Goal: Task Accomplishment & Management: Use online tool/utility

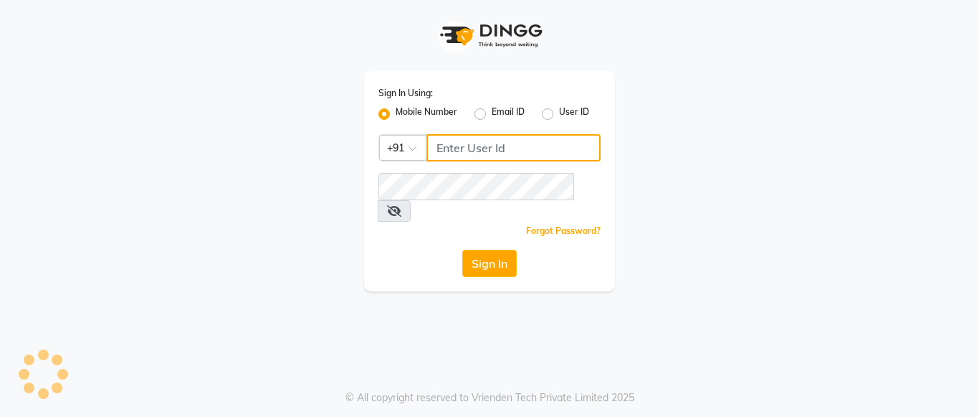
click at [528, 148] on input "Username" at bounding box center [514, 147] width 174 height 27
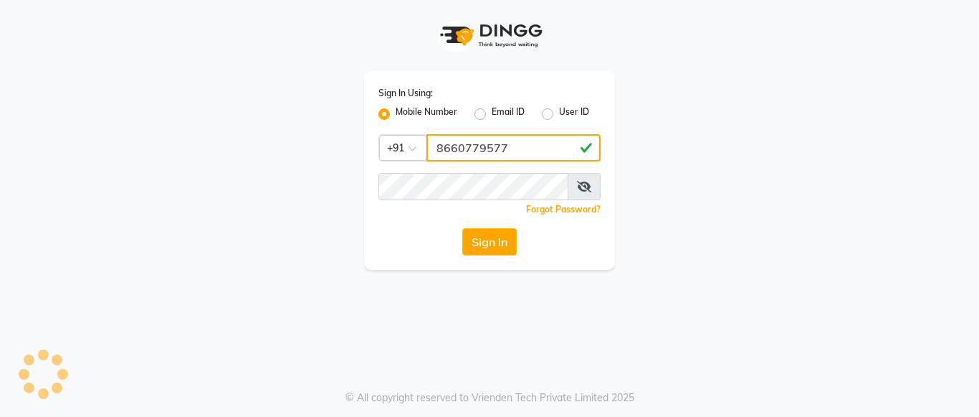
type input "8660779577"
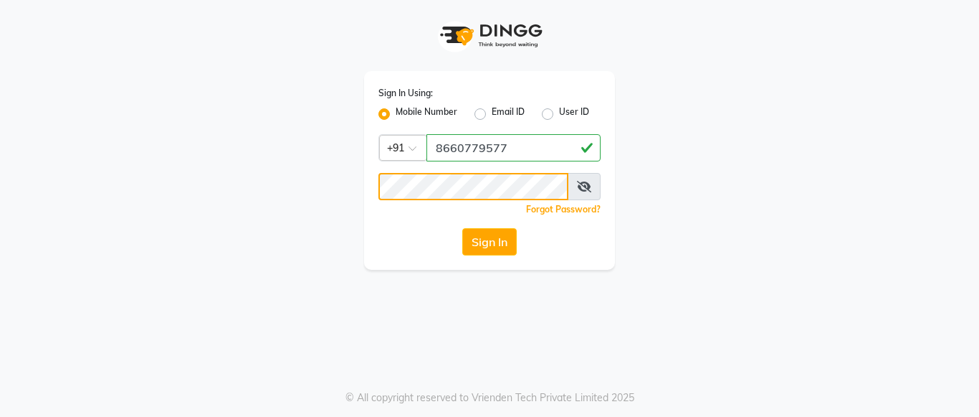
click at [462, 228] on button "Sign In" at bounding box center [489, 241] width 54 height 27
click at [480, 232] on button "Sign In" at bounding box center [489, 241] width 54 height 27
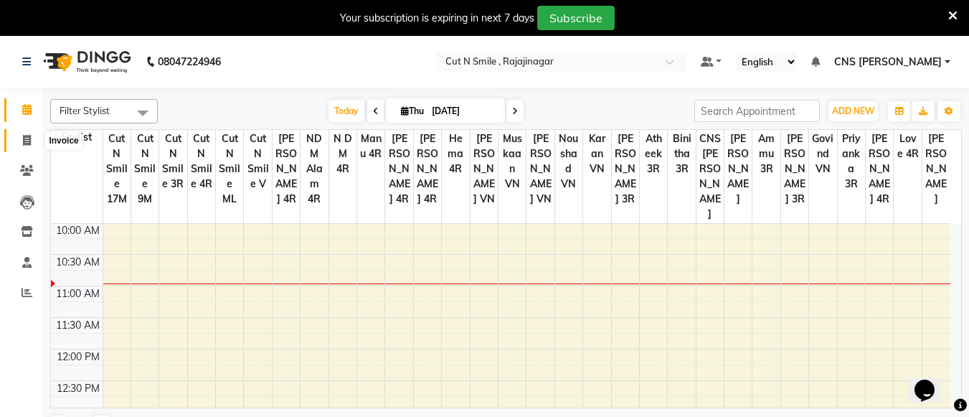
click at [18, 135] on span at bounding box center [26, 141] width 25 height 16
select select "service"
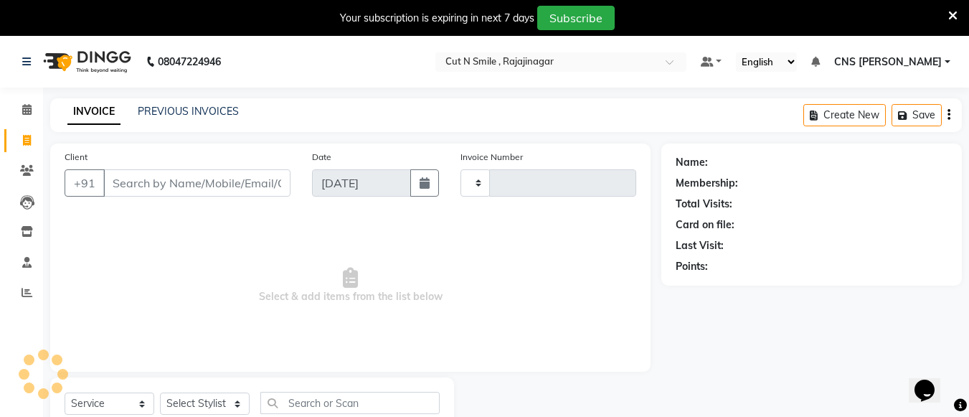
click at [952, 11] on icon at bounding box center [952, 15] width 9 height 13
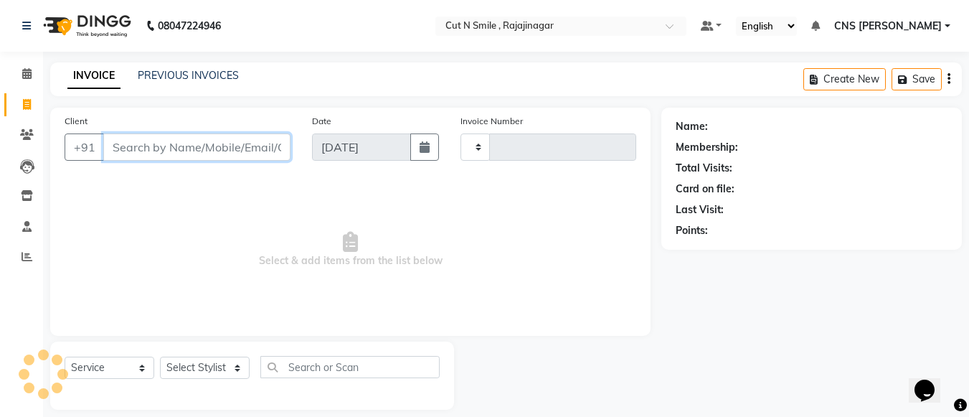
click at [208, 152] on input "Client" at bounding box center [196, 146] width 187 height 27
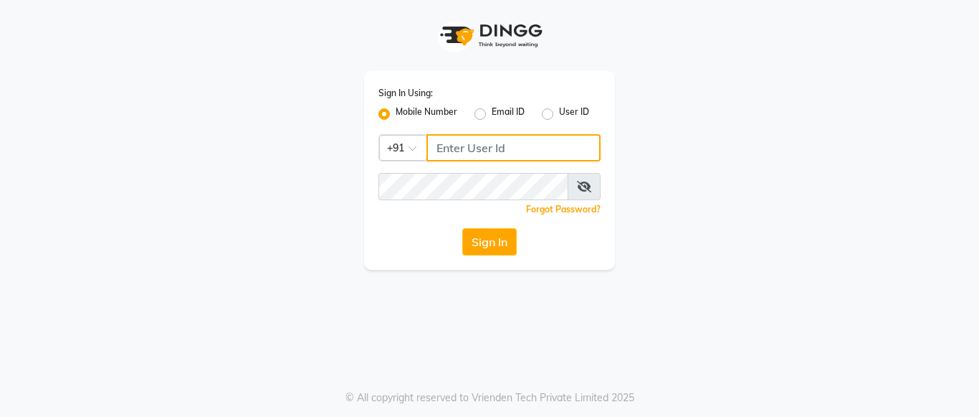
click at [522, 146] on input "Username" at bounding box center [514, 147] width 174 height 27
type input "8660779577"
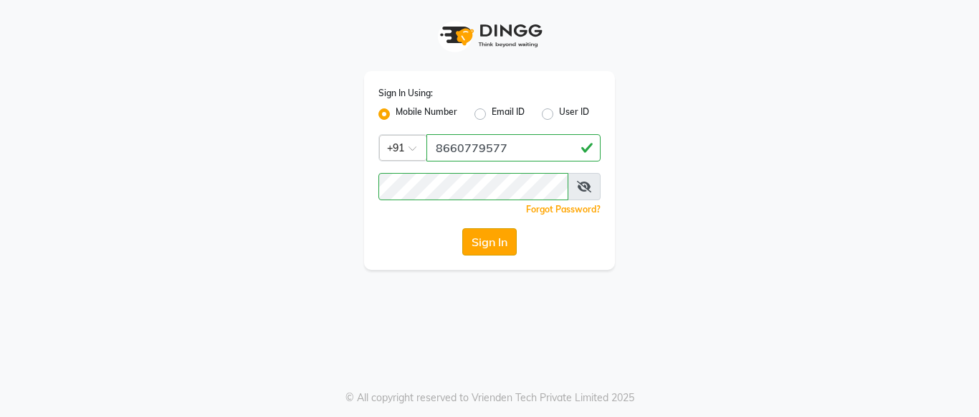
click at [487, 240] on button "Sign In" at bounding box center [489, 241] width 54 height 27
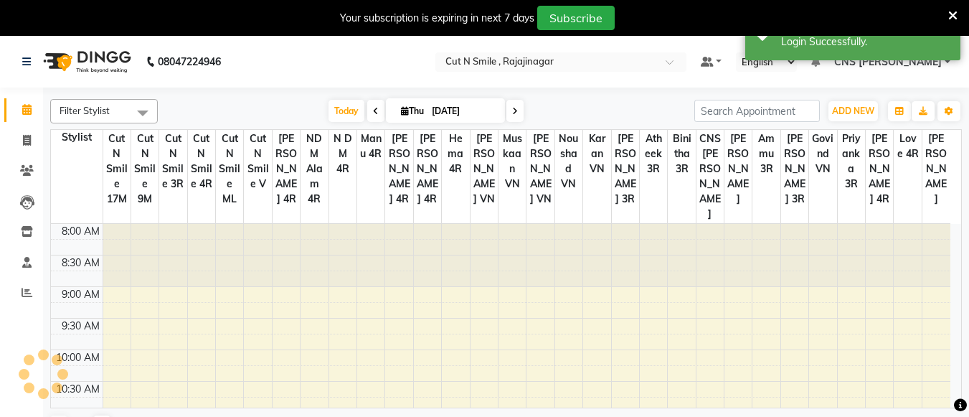
click at [949, 10] on icon at bounding box center [952, 15] width 9 height 13
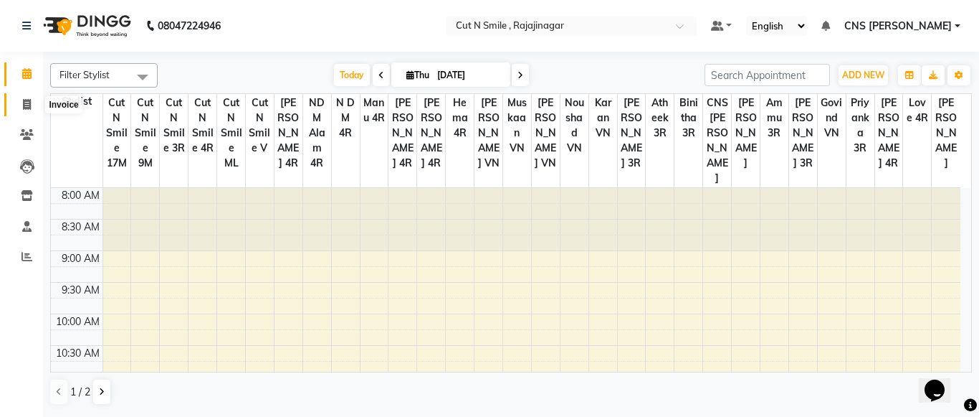
click at [24, 105] on icon at bounding box center [27, 104] width 8 height 11
select select "service"
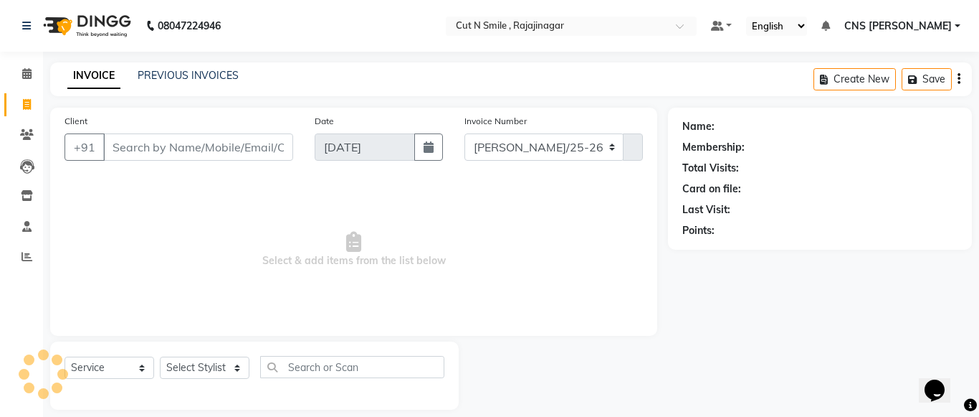
select select "7187"
type input "124"
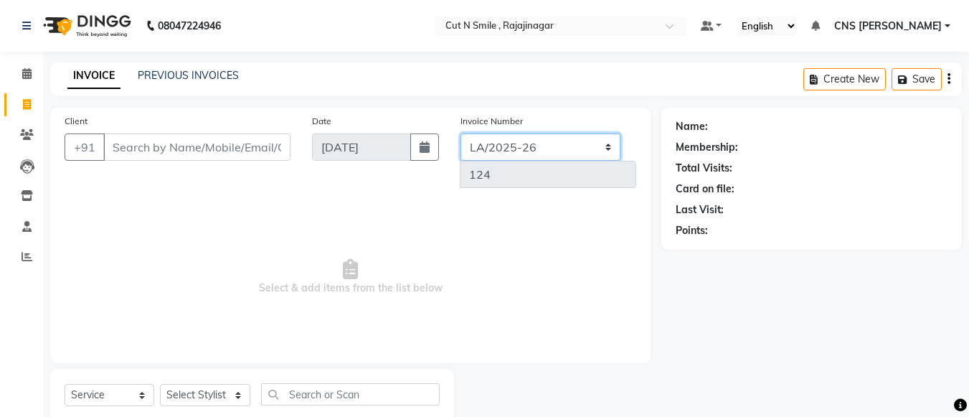
drag, startPoint x: 541, startPoint y: 145, endPoint x: 527, endPoint y: 166, distance: 25.3
click at [527, 166] on div "Invoice Number [PERSON_NAME]/25-26 LA/2025-26 SH/25 CH/25 SA/25 124" at bounding box center [549, 156] width 198 height 86
select select "8154"
click at [460, 133] on select "[PERSON_NAME]/25-26 LA/2025-26 SH/25 CH/25 SA/25" at bounding box center [540, 146] width 160 height 27
type input "586"
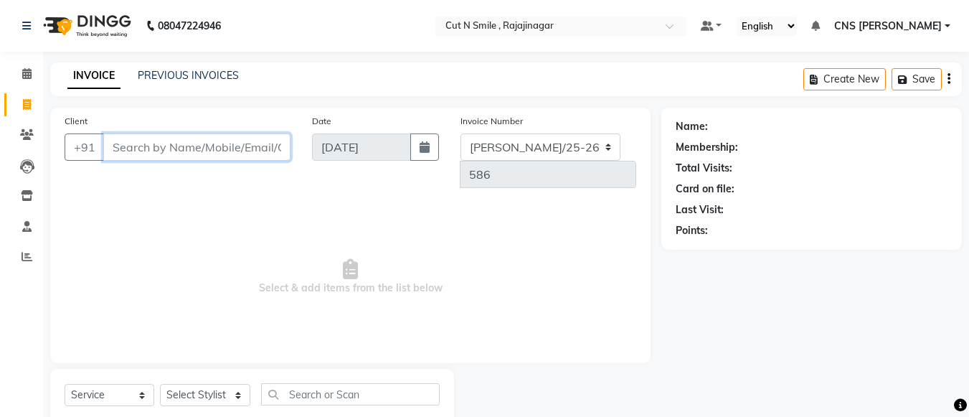
click at [168, 148] on input "Client" at bounding box center [196, 146] width 187 height 27
type input "9035483332"
click at [256, 144] on span "Add Client" at bounding box center [253, 147] width 57 height 14
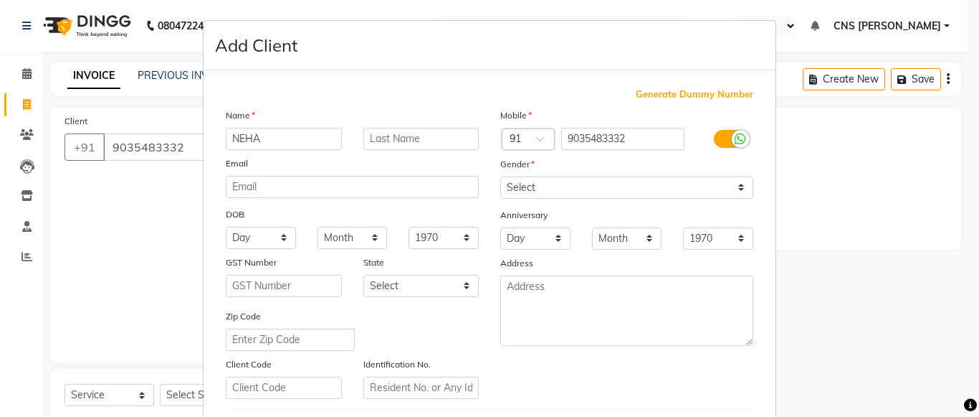
type input "NEHA"
click at [528, 188] on select "Select Male Female Other Prefer Not To Say" at bounding box center [626, 187] width 253 height 22
select select "female"
click at [500, 176] on select "Select Male Female Other Prefer Not To Say" at bounding box center [626, 187] width 253 height 22
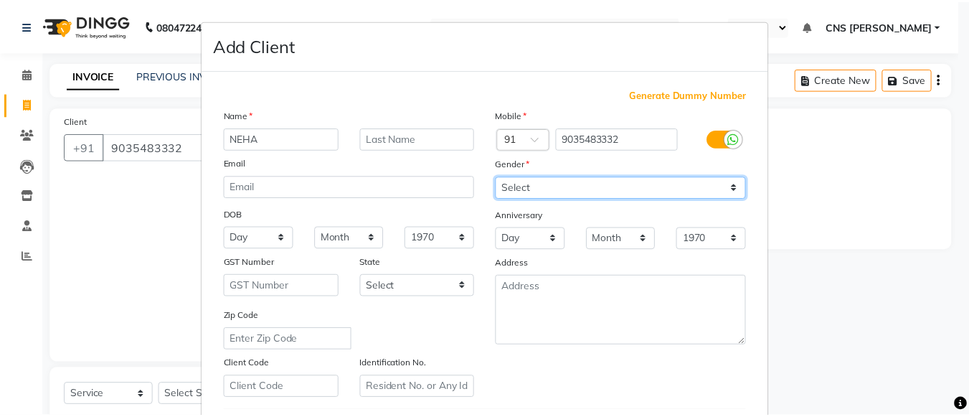
scroll to position [245, 0]
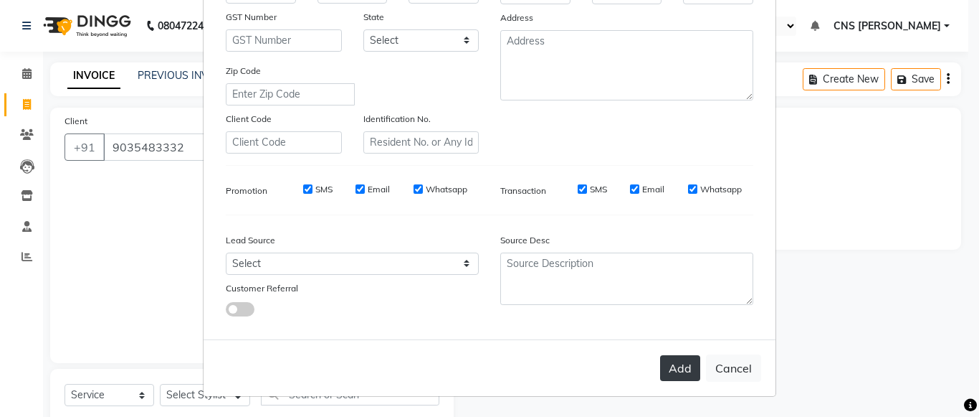
click at [679, 366] on button "Add" at bounding box center [680, 368] width 40 height 26
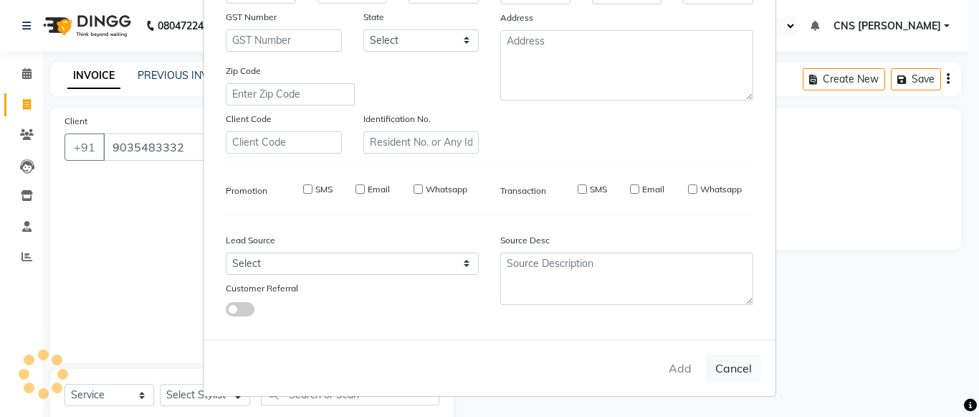
select select
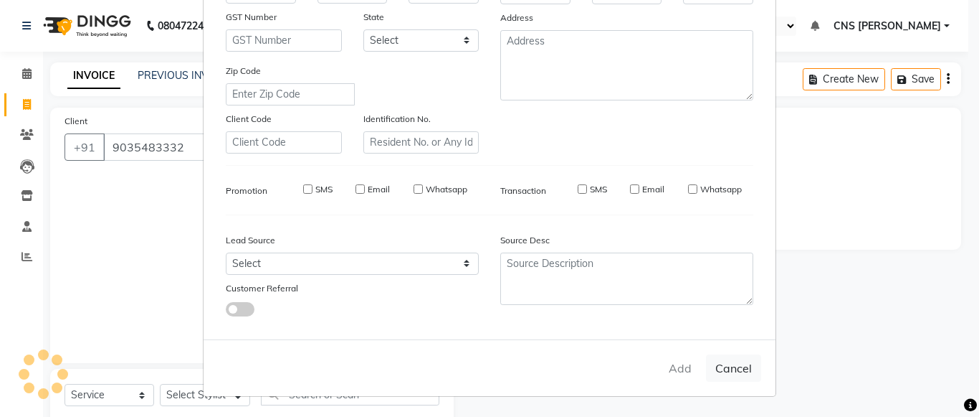
select select
checkbox input "false"
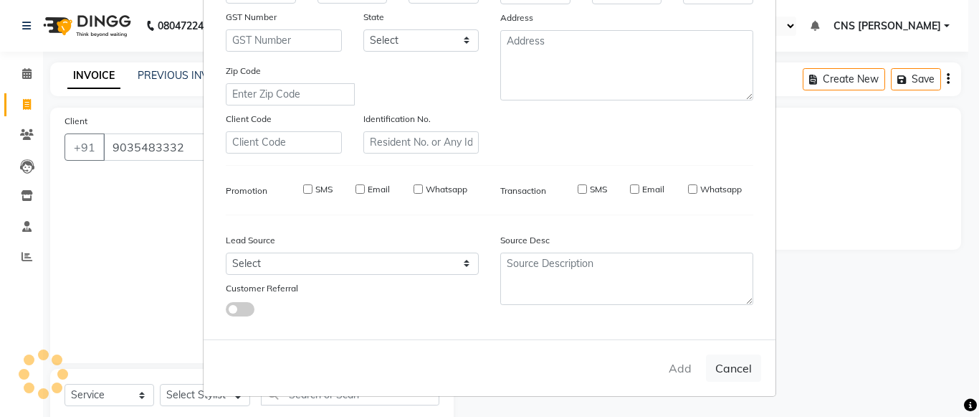
checkbox input "false"
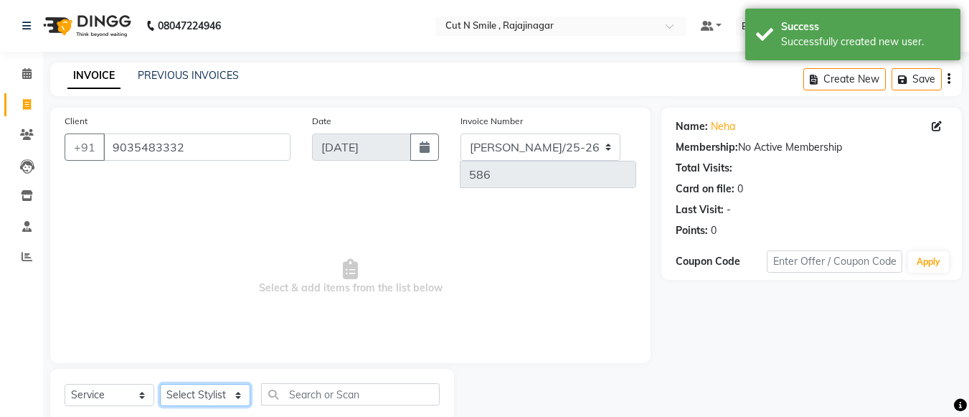
click at [237, 384] on select "Select Stylist Ali ML Ammu 3R Ankith VN Ash Mohammed 3R Atheek 3R Binitha 3R Bi…" at bounding box center [205, 395] width 90 height 22
select select "76423"
click at [160, 384] on select "Select Stylist Ali ML Ammu 3R Ankith VN Ash Mohammed 3R Atheek 3R Binitha 3R Bi…" at bounding box center [205, 395] width 90 height 22
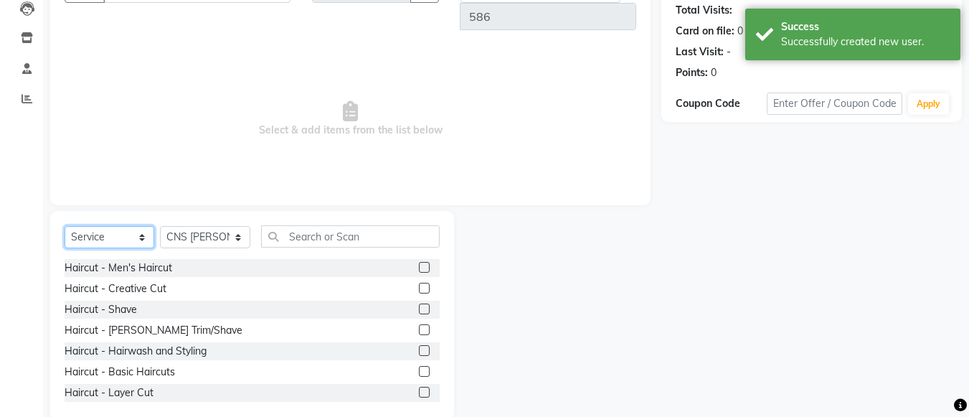
click at [141, 226] on select "Select Service Product Membership Package Voucher Prepaid Gift Card" at bounding box center [110, 237] width 90 height 22
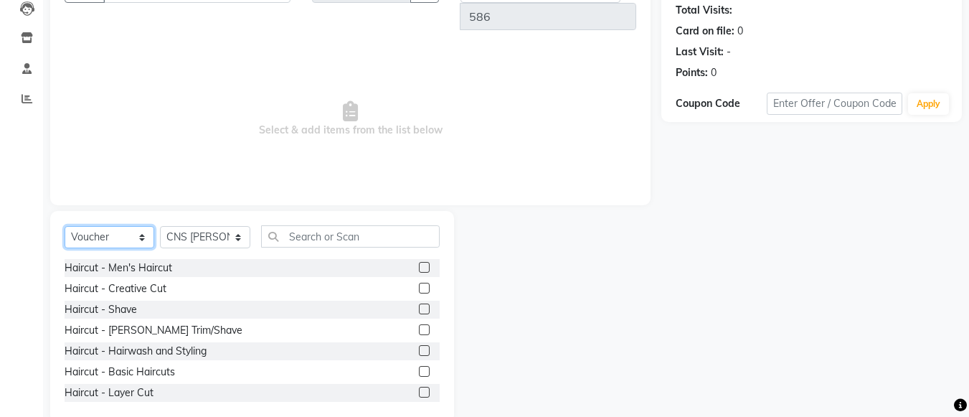
click at [65, 248] on select "Select Service Product Membership Package Voucher Prepaid Gift Card" at bounding box center [110, 237] width 90 height 22
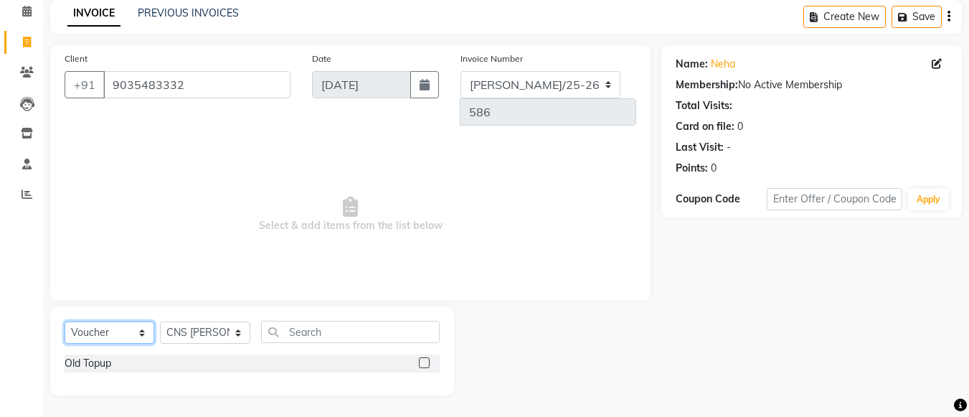
scroll to position [35, 0]
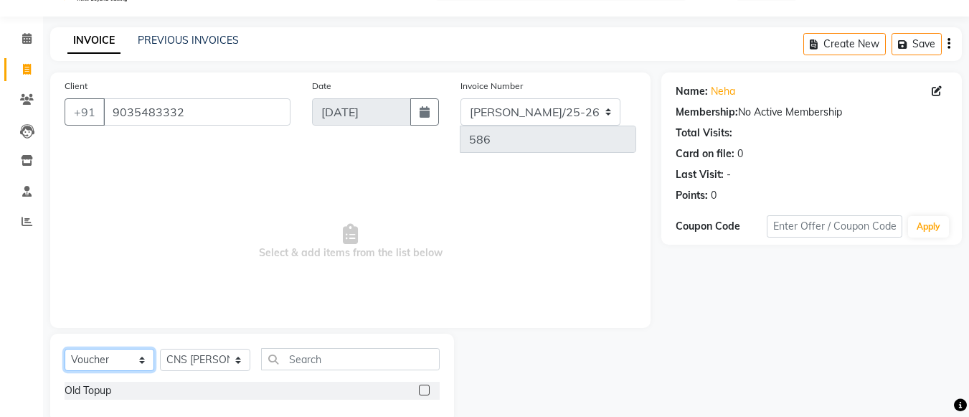
click at [123, 348] on select "Select Service Product Membership Package Voucher Prepaid Gift Card" at bounding box center [110, 359] width 90 height 22
select select "P"
click at [65, 348] on select "Select Service Product Membership Package Voucher Prepaid Gift Card" at bounding box center [110, 359] width 90 height 22
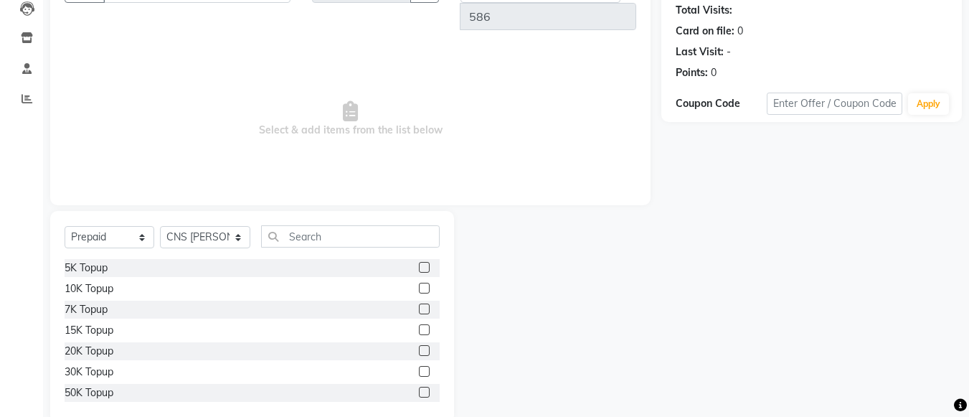
click at [419, 324] on label at bounding box center [424, 329] width 11 height 11
click at [419, 325] on input "checkbox" at bounding box center [423, 329] width 9 height 9
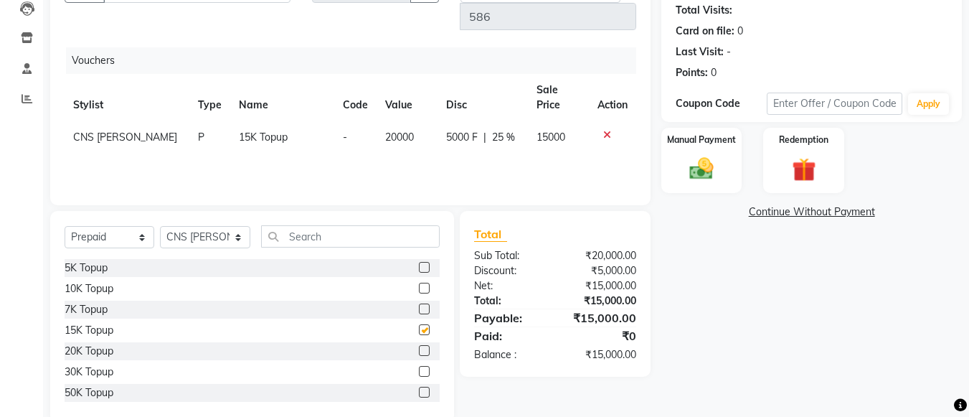
checkbox input "false"
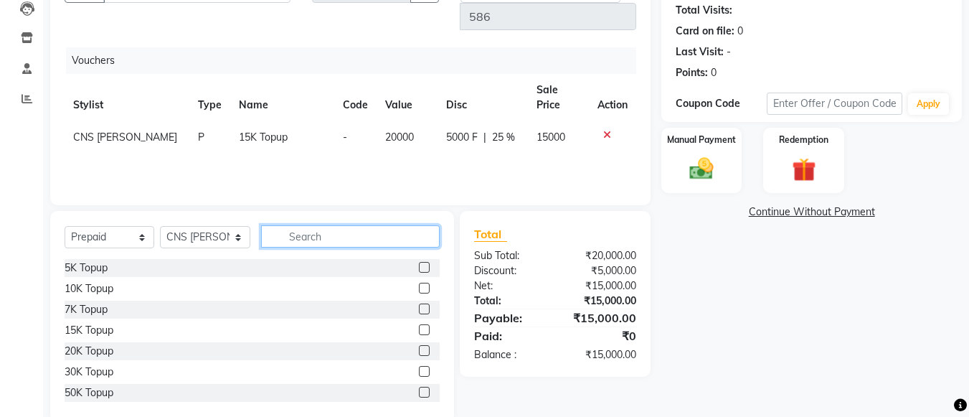
click at [399, 225] on input "text" at bounding box center [350, 236] width 179 height 22
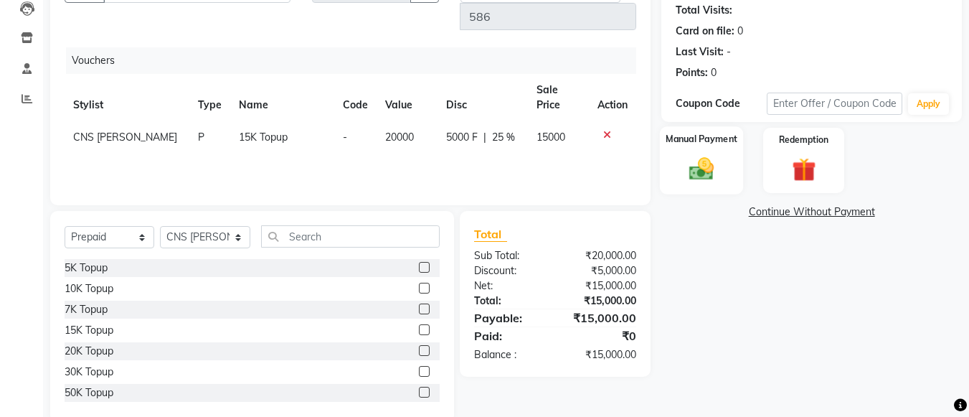
click at [695, 162] on img at bounding box center [701, 169] width 40 height 29
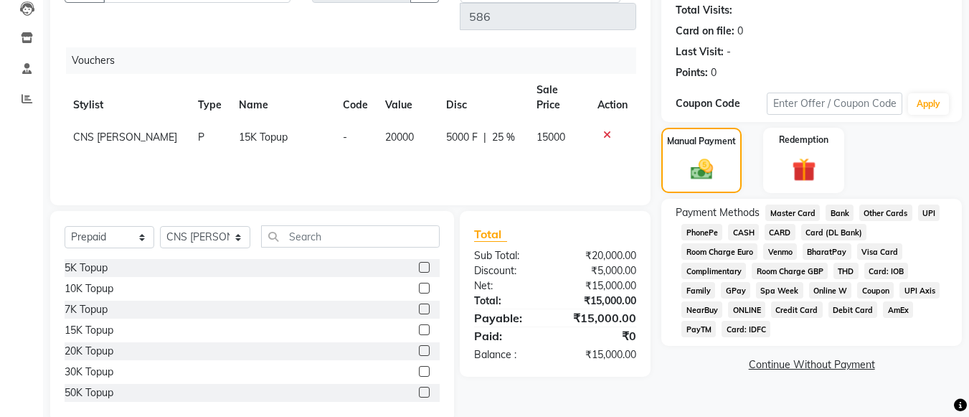
click at [750, 229] on span "CASH" at bounding box center [743, 232] width 31 height 16
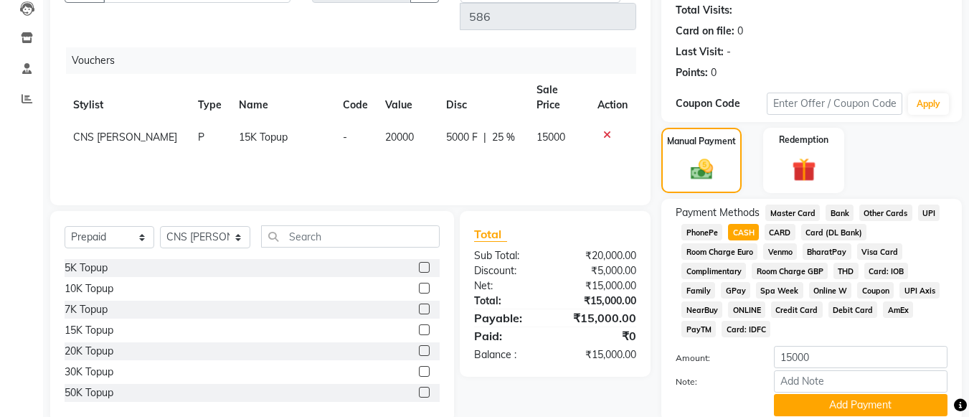
scroll to position [214, 0]
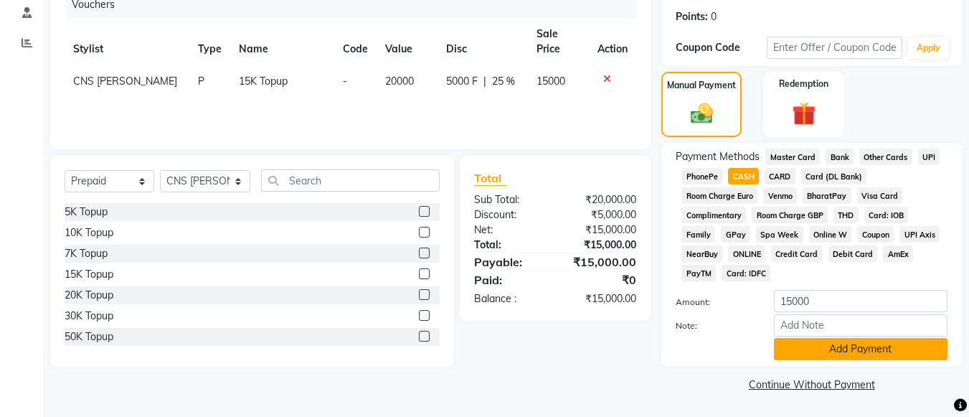
click at [830, 347] on button "Add Payment" at bounding box center [860, 349] width 173 height 22
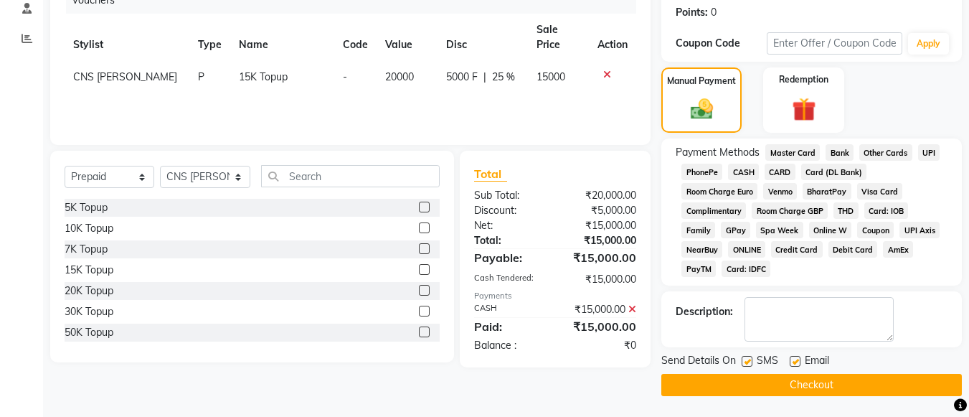
scroll to position [219, 0]
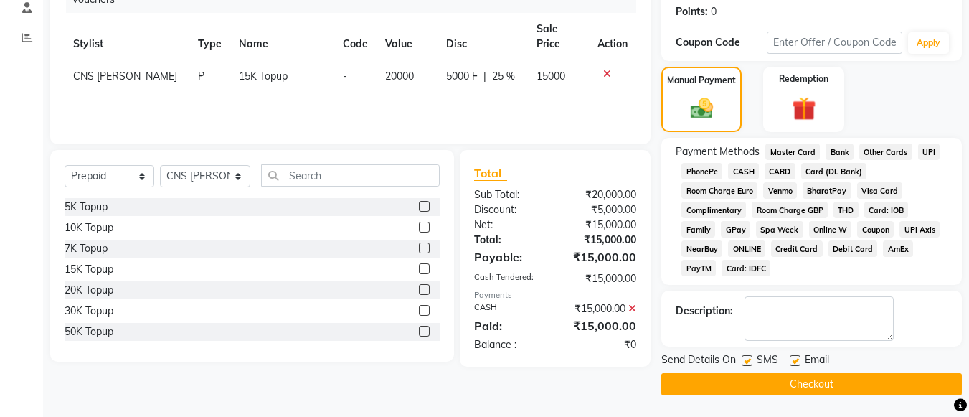
click at [727, 385] on button "Checkout" at bounding box center [811, 384] width 300 height 22
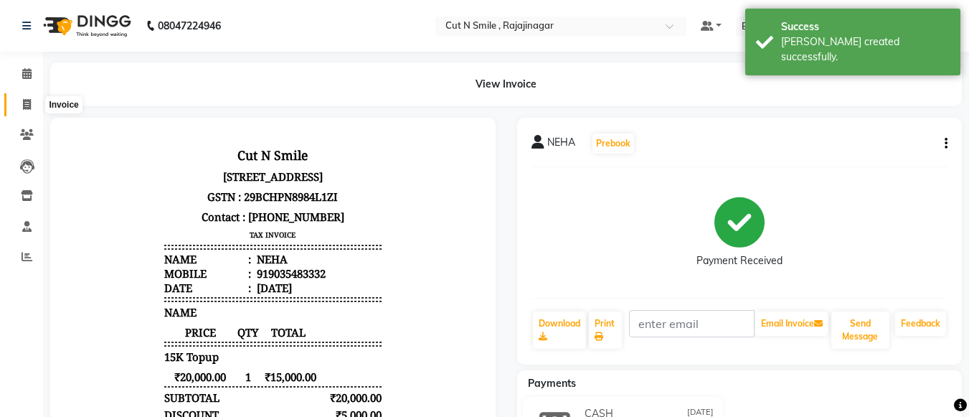
click at [19, 107] on span at bounding box center [26, 105] width 25 height 16
select select "service"
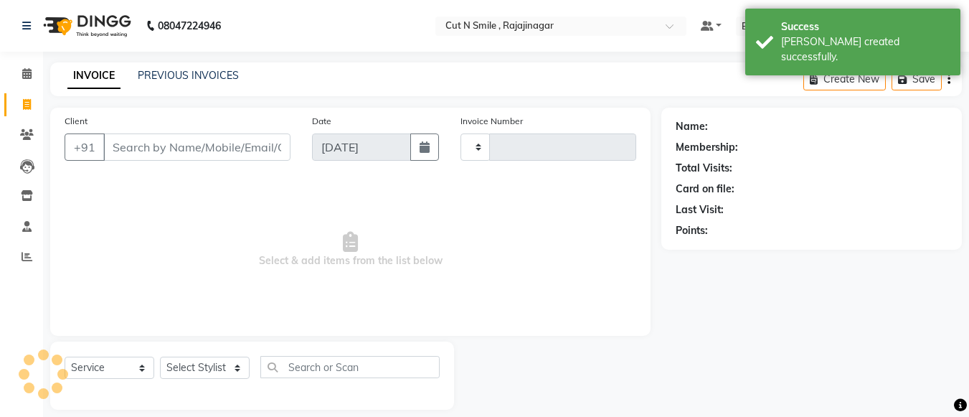
scroll to position [14, 0]
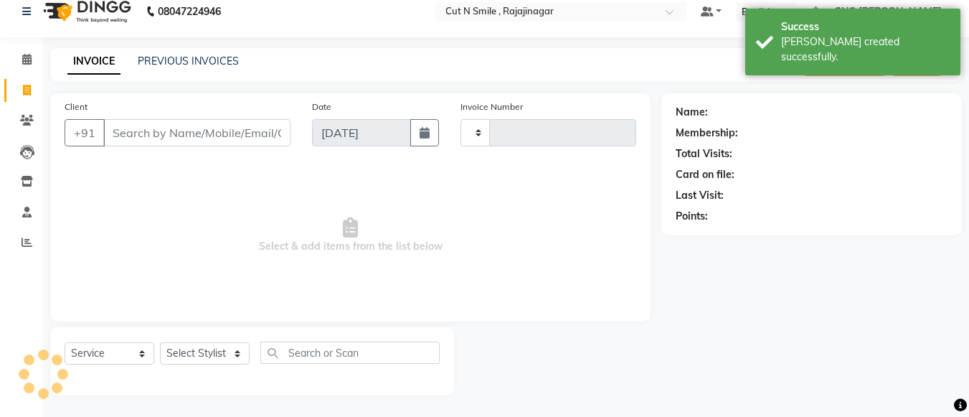
type input "124"
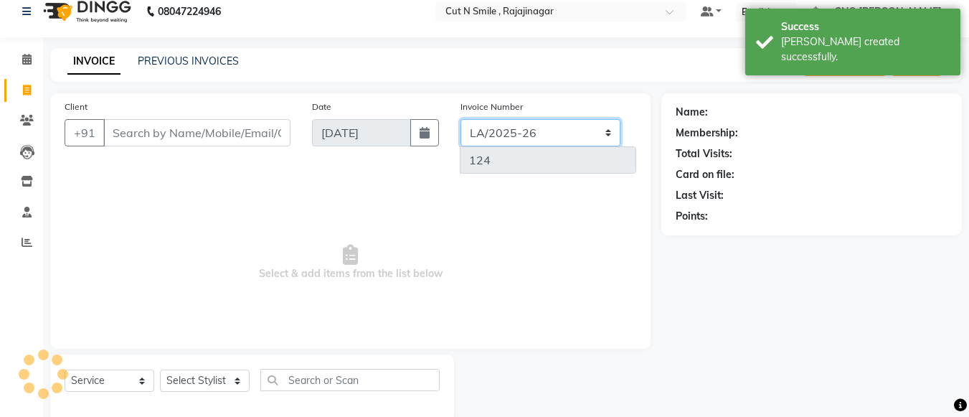
click at [503, 130] on select "[PERSON_NAME]/25-26 LA/2025-26 SH/25 CH/25 SA/25" at bounding box center [540, 132] width 160 height 27
select select "8154"
click at [460, 119] on select "[PERSON_NAME]/25-26 LA/2025-26 SH/25 CH/25 SA/25" at bounding box center [540, 132] width 160 height 27
type input "587"
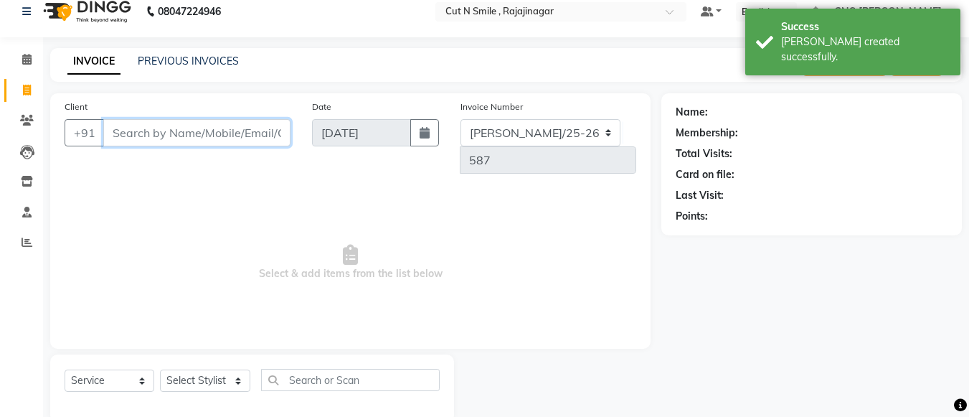
click at [262, 126] on input "Client" at bounding box center [196, 132] width 187 height 27
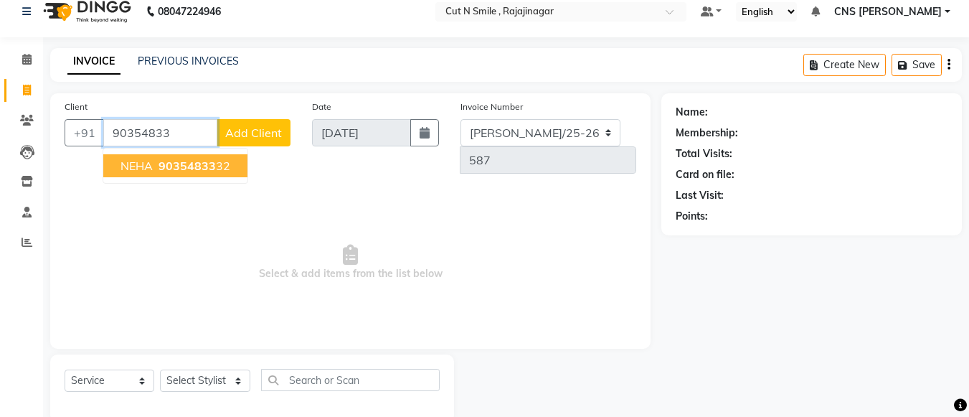
click at [179, 173] on button "NEHA 90354833 32" at bounding box center [175, 165] width 144 height 23
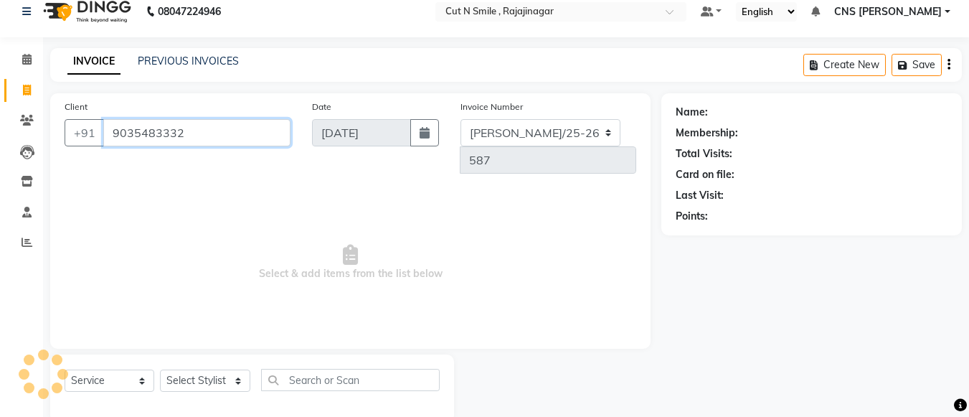
type input "9035483332"
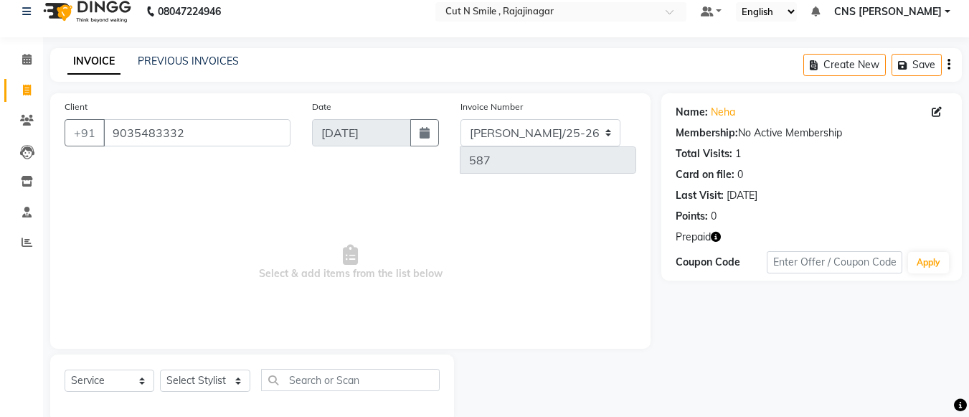
click at [716, 237] on icon "button" at bounding box center [715, 237] width 10 height 10
click at [523, 277] on span "Select & add items from the list below" at bounding box center [350, 262] width 571 height 143
click at [237, 369] on select "Select Stylist Ali ML Ammu 3R Ankith VN Ash Mohammed 3R Atheek 3R Binitha 3R Bi…" at bounding box center [205, 380] width 90 height 22
select select "76423"
click at [160, 369] on select "Select Stylist Ali ML Ammu 3R Ankith VN Ash Mohammed 3R Atheek 3R Binitha 3R Bi…" at bounding box center [205, 380] width 90 height 22
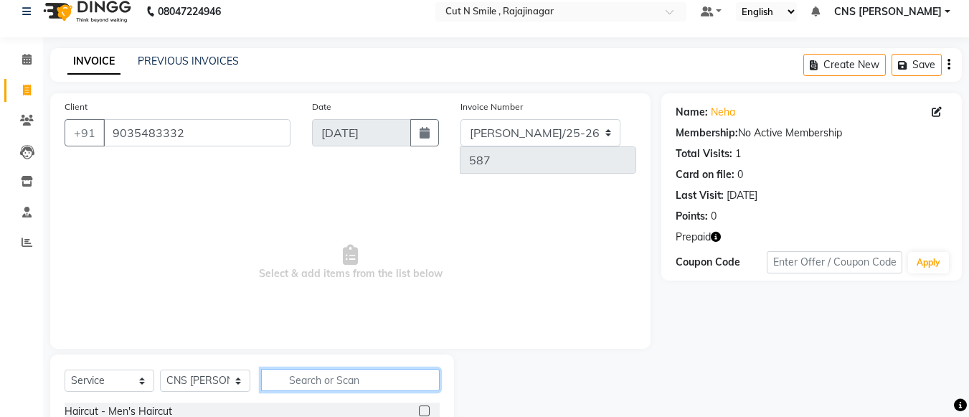
click at [312, 368] on input "text" at bounding box center [350, 379] width 179 height 22
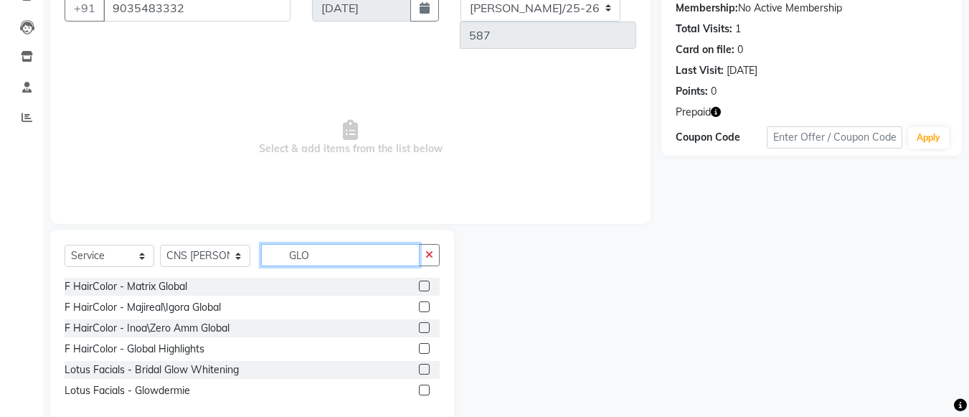
type input "GLO"
click at [426, 322] on label at bounding box center [424, 327] width 11 height 11
click at [426, 323] on input "checkbox" at bounding box center [423, 327] width 9 height 9
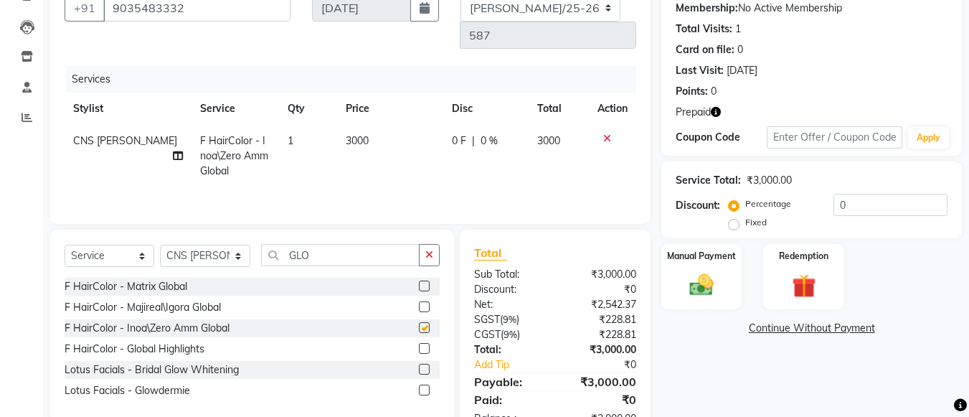
checkbox input "false"
click at [372, 125] on td "3000" at bounding box center [390, 156] width 106 height 62
select select "76423"
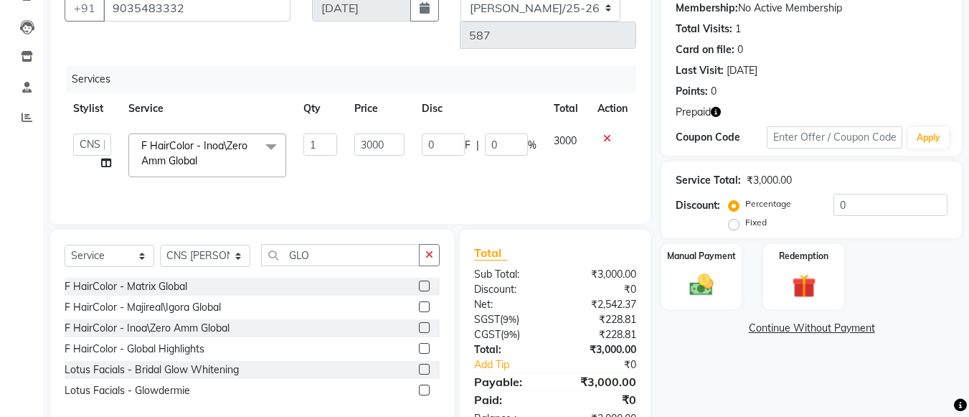
click at [372, 133] on input "3000" at bounding box center [378, 144] width 49 height 22
type input "4000"
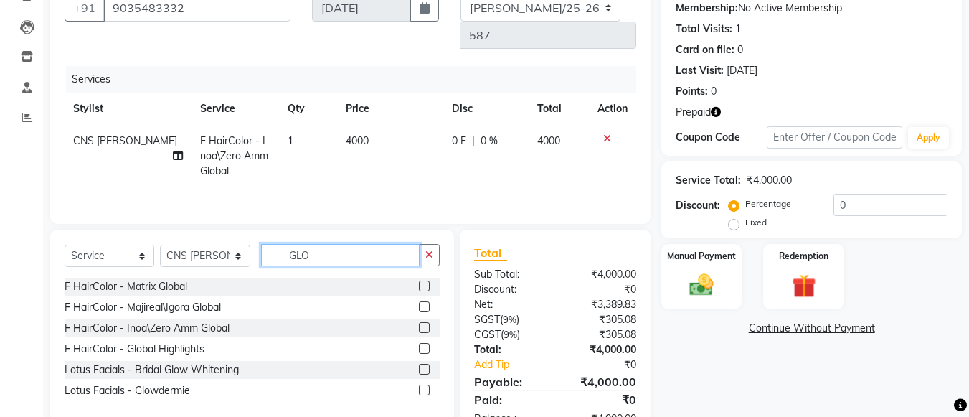
click at [340, 244] on input "GLO" at bounding box center [340, 255] width 158 height 22
type input "G"
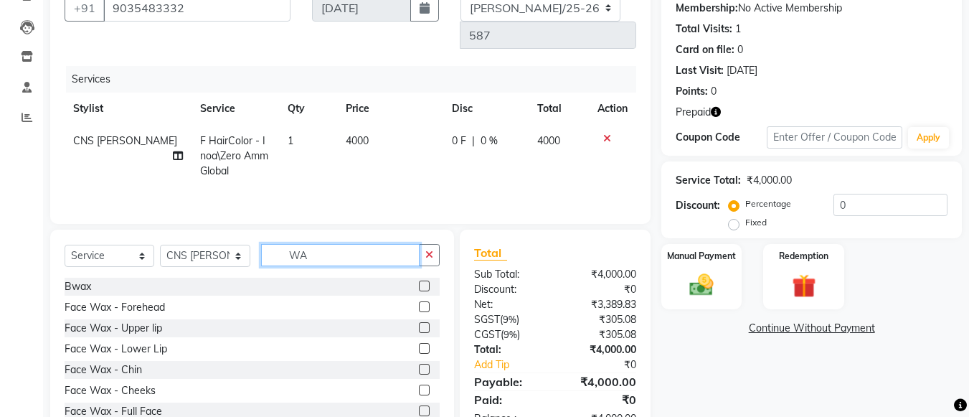
type input "W"
type input "FULL"
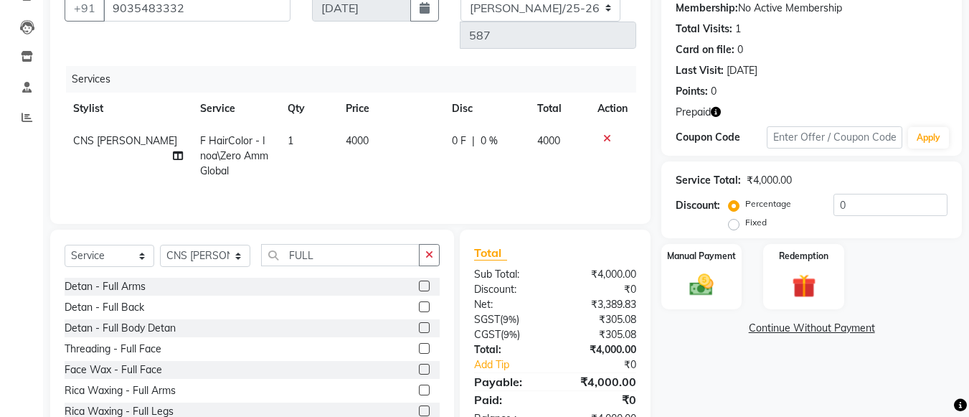
click at [419, 384] on label at bounding box center [424, 389] width 11 height 11
click at [419, 386] on input "checkbox" at bounding box center [423, 390] width 9 height 9
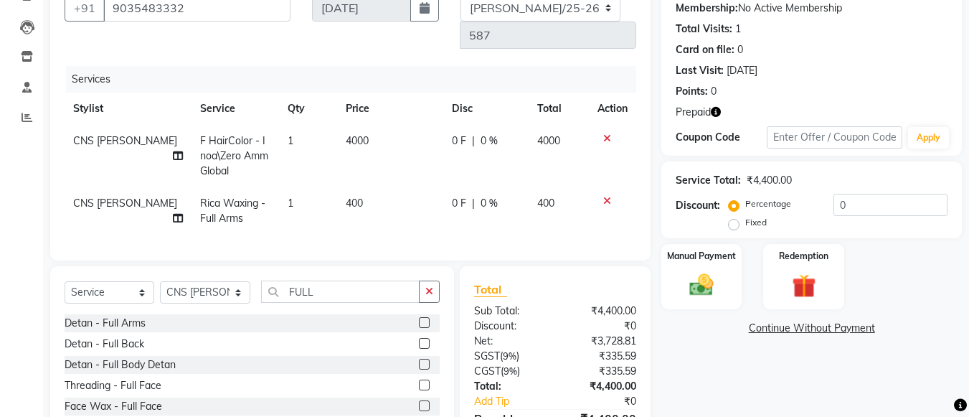
checkbox input "false"
click at [333, 280] on input "FULL" at bounding box center [340, 291] width 158 height 22
type input "F"
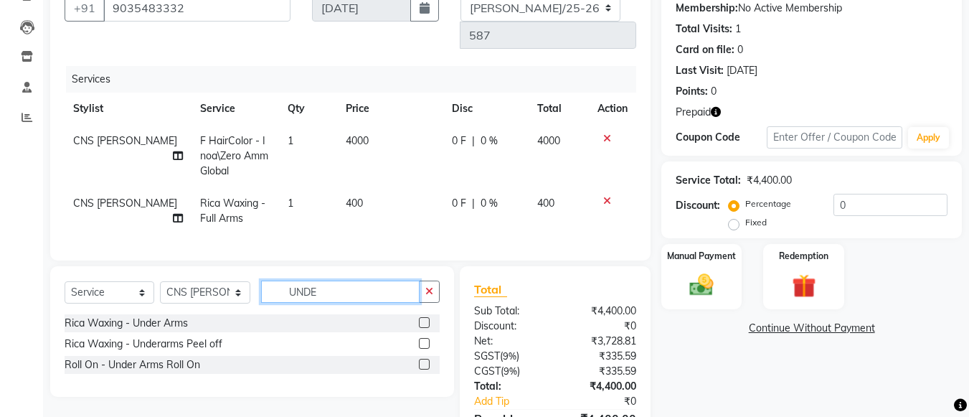
type input "UNDE"
click at [424, 317] on label at bounding box center [424, 322] width 11 height 11
click at [424, 318] on input "checkbox" at bounding box center [423, 322] width 9 height 9
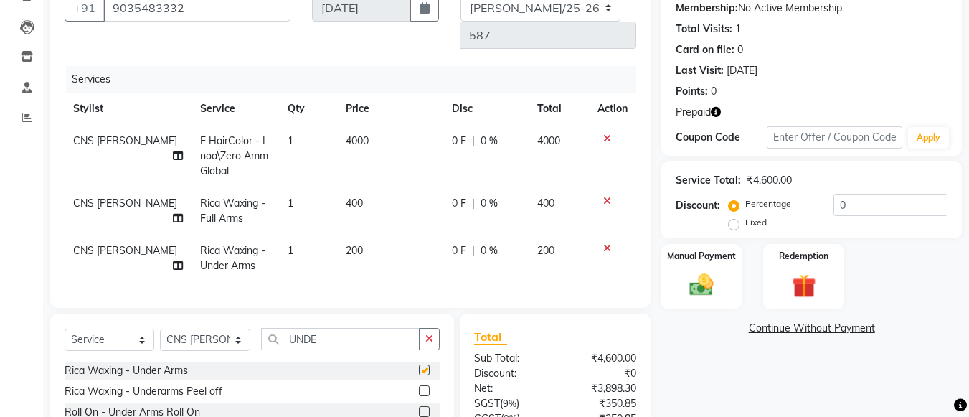
checkbox input "false"
click at [386, 328] on input "UNDE" at bounding box center [340, 339] width 158 height 22
type input "U"
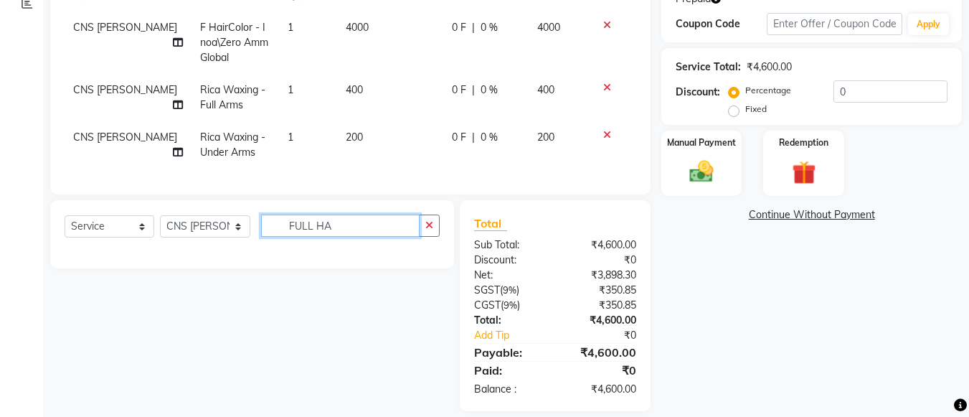
scroll to position [252, 0]
type input "F"
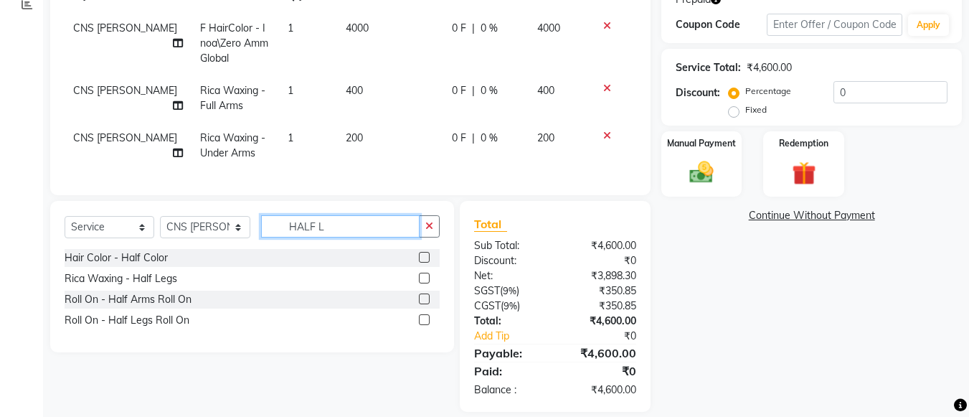
type input "HALF L"
click at [425, 272] on label at bounding box center [424, 277] width 11 height 11
click at [425, 274] on input "checkbox" at bounding box center [423, 278] width 9 height 9
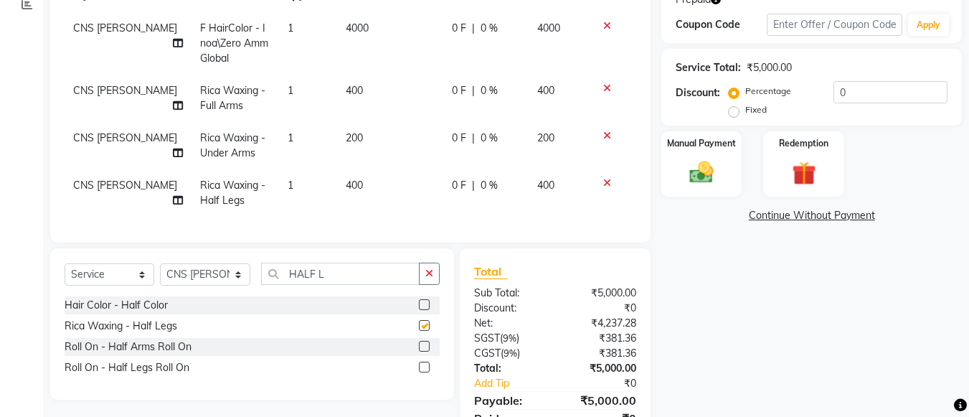
checkbox input "false"
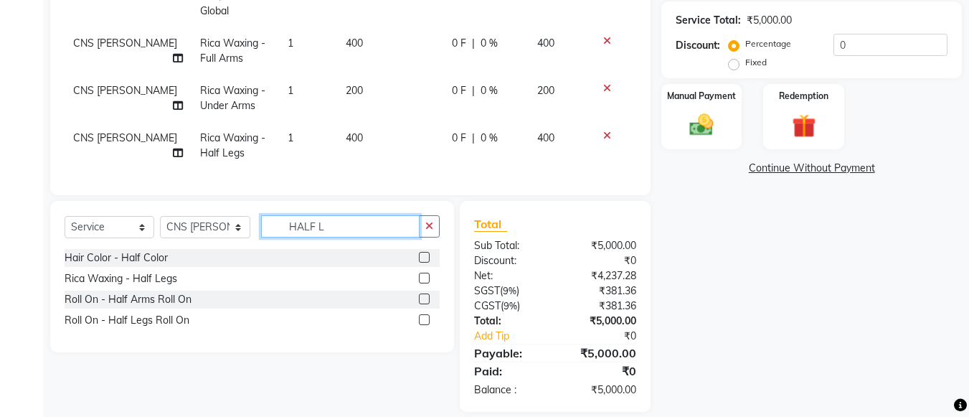
click at [348, 215] on input "HALF L" at bounding box center [340, 226] width 158 height 22
type input "H"
type input "EYE"
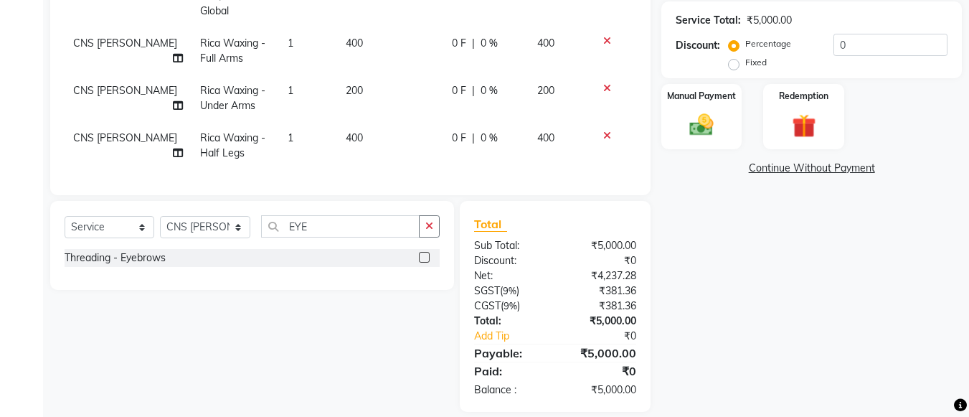
click at [423, 252] on label at bounding box center [424, 257] width 11 height 11
click at [423, 253] on input "checkbox" at bounding box center [423, 257] width 9 height 9
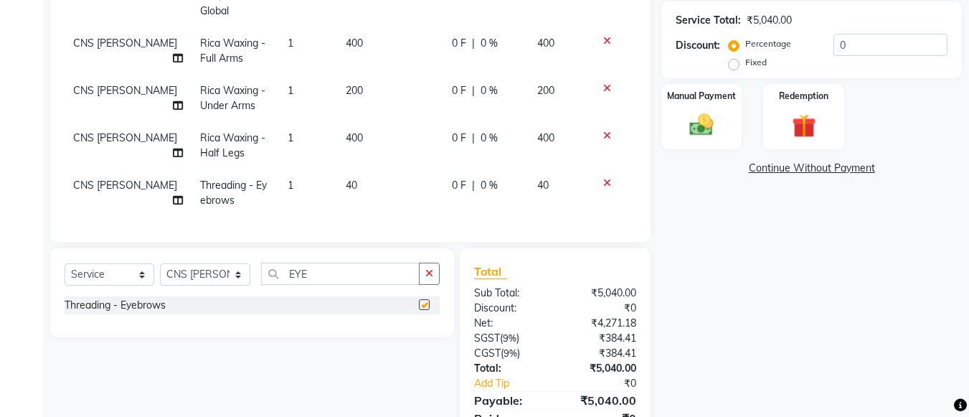
checkbox input "false"
click at [371, 169] on td "40" at bounding box center [390, 192] width 106 height 47
select select "76423"
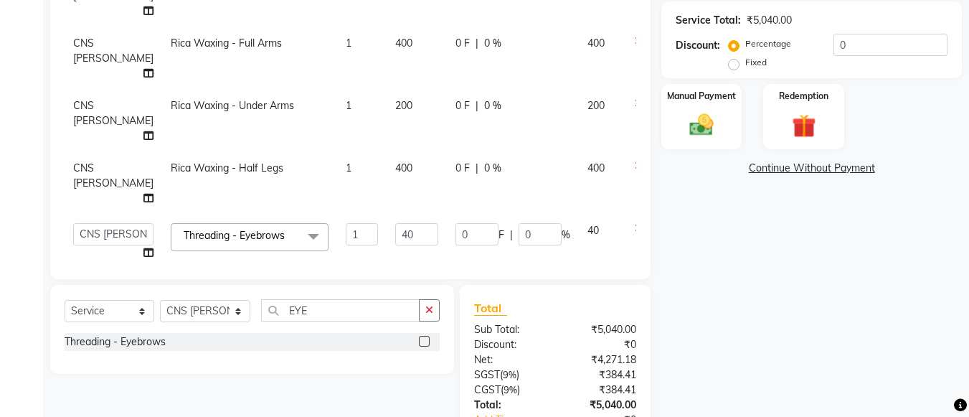
click at [395, 223] on input "40" at bounding box center [416, 234] width 43 height 22
type input "4"
type input "50"
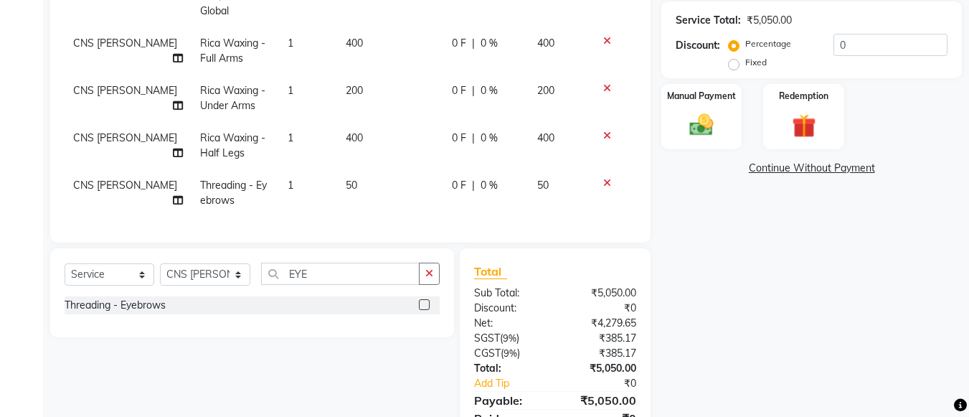
click at [675, 290] on div "Name: Neha Membership: No Active Membership Total Visits: 1 Card on file: 0 Las…" at bounding box center [816, 134] width 311 height 650
click at [374, 263] on input "EYE" at bounding box center [340, 273] width 158 height 22
type input "E"
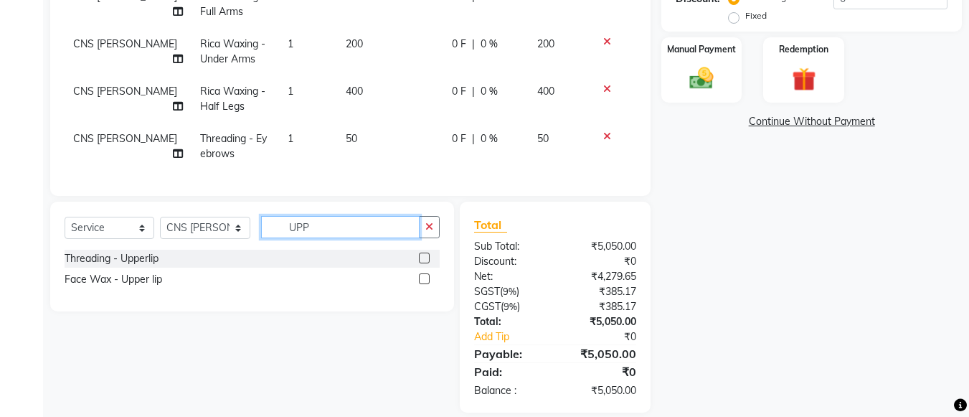
scroll to position [346, 0]
type input "UPP"
click at [422, 252] on label at bounding box center [424, 257] width 11 height 11
click at [422, 253] on input "checkbox" at bounding box center [423, 257] width 9 height 9
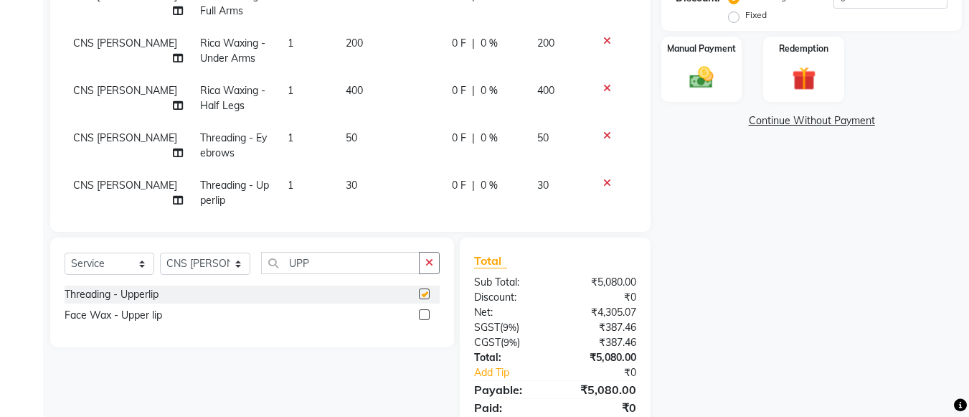
checkbox input "false"
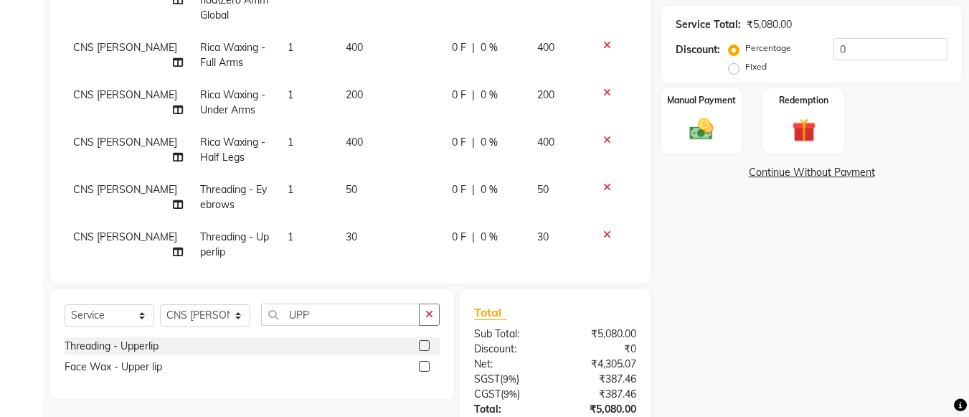
scroll to position [265, 0]
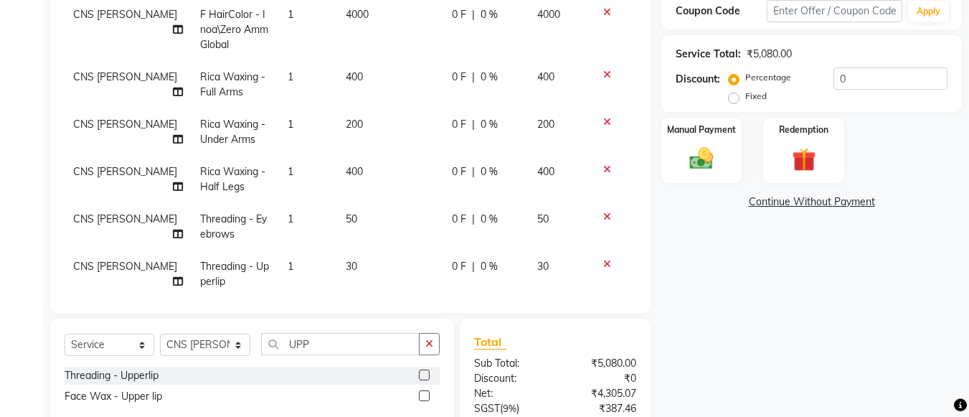
click at [355, 156] on td "400" at bounding box center [390, 179] width 106 height 47
select select "76423"
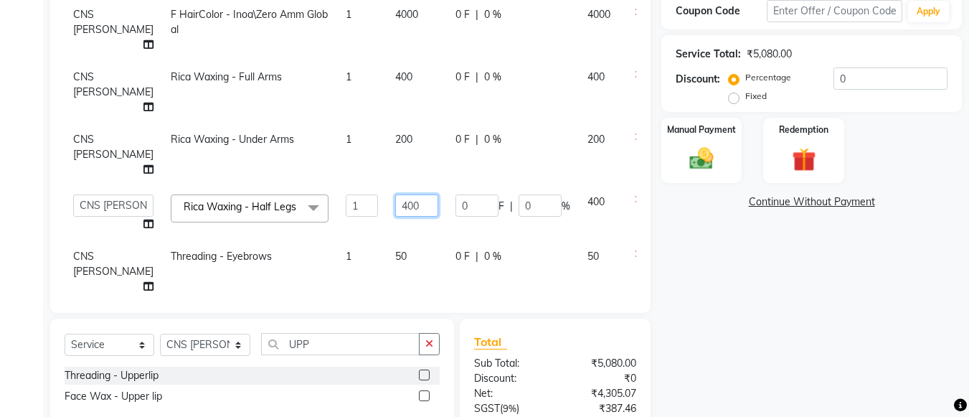
click at [395, 194] on input "400" at bounding box center [416, 205] width 43 height 22
type input "4"
type input "600"
click at [736, 298] on div "Name: Neha Membership: No Active Membership Total Visits: 1 Card on file: 0 Las…" at bounding box center [816, 185] width 311 height 687
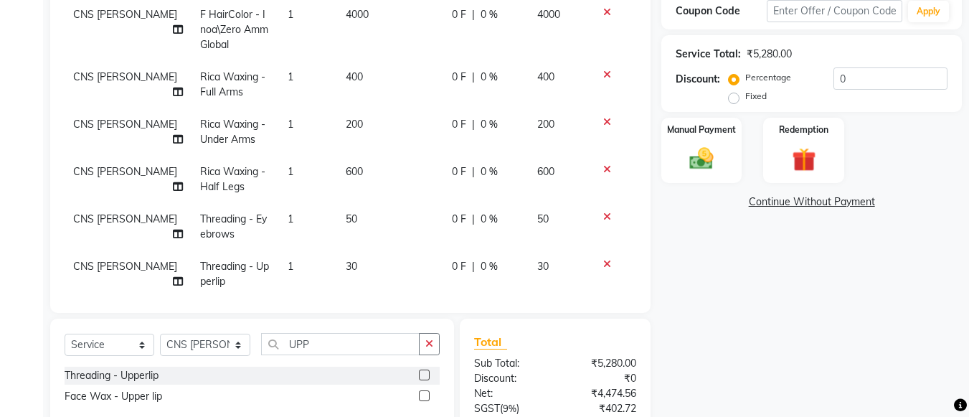
scroll to position [372, 0]
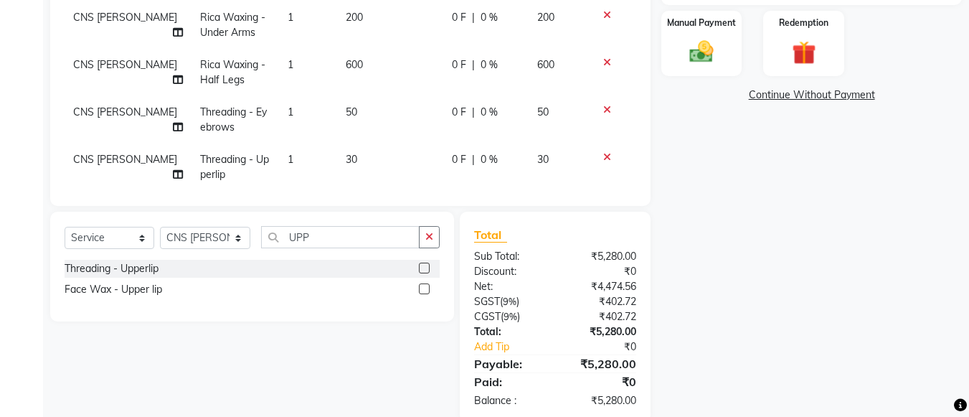
click at [603, 152] on icon at bounding box center [607, 157] width 8 height 10
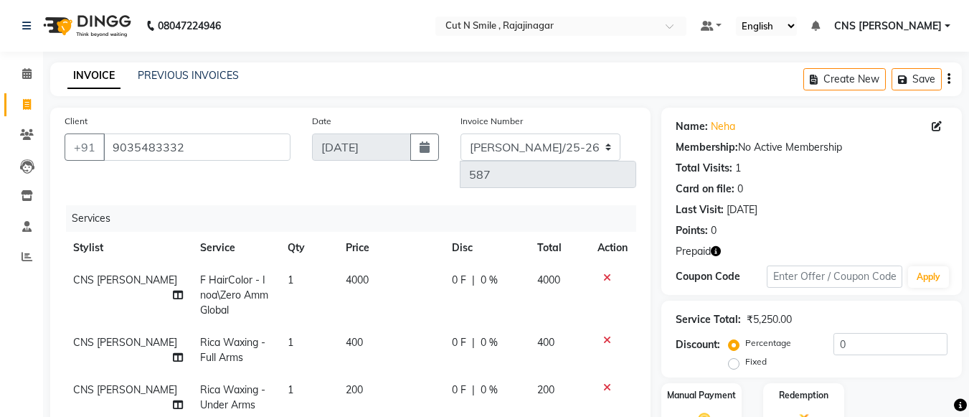
scroll to position [336, 0]
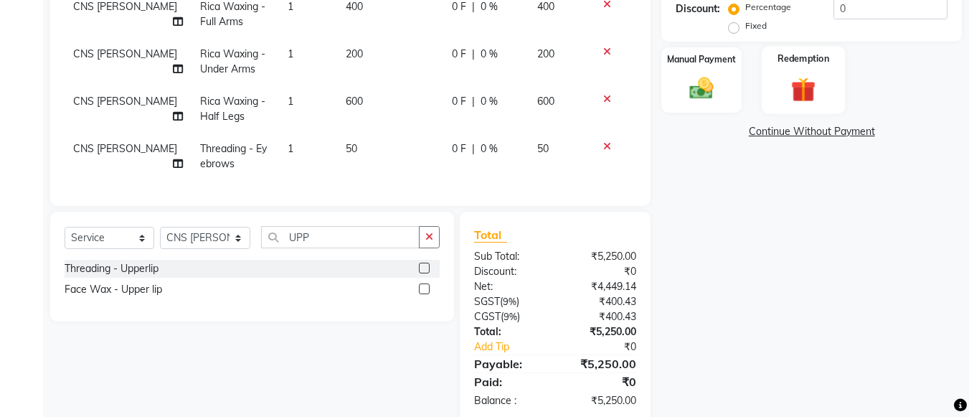
click at [835, 86] on div "Redemption" at bounding box center [803, 80] width 84 height 68
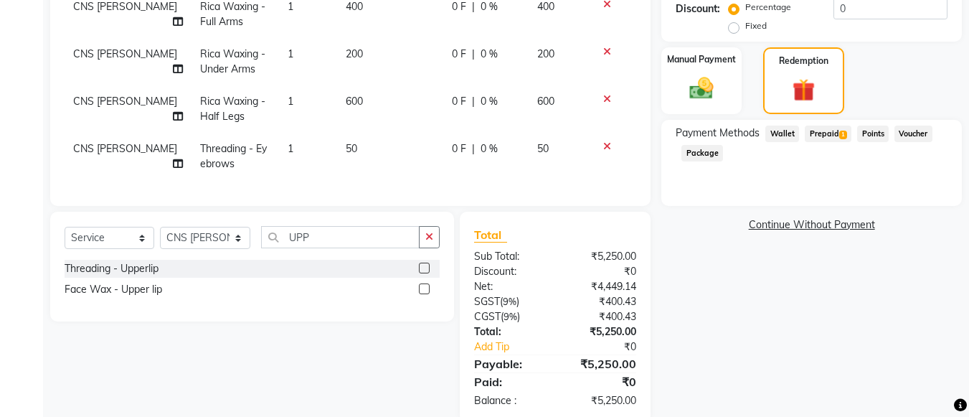
click at [837, 133] on span "Prepaid 1" at bounding box center [827, 133] width 47 height 16
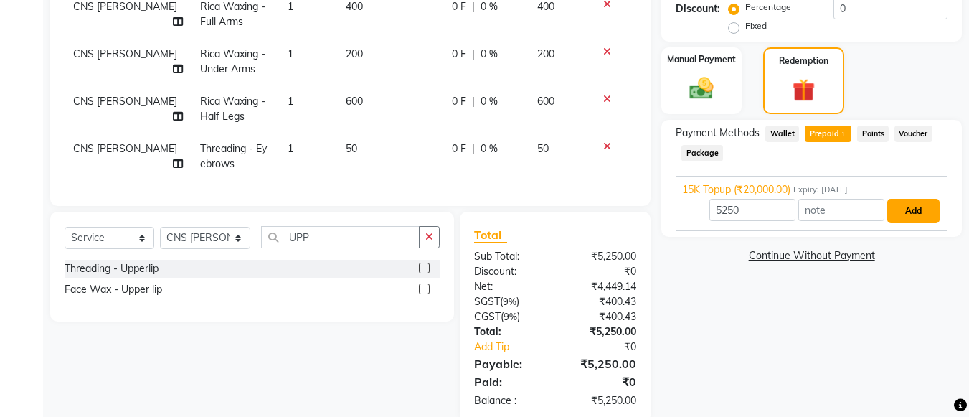
click at [917, 199] on button "Add" at bounding box center [913, 211] width 52 height 24
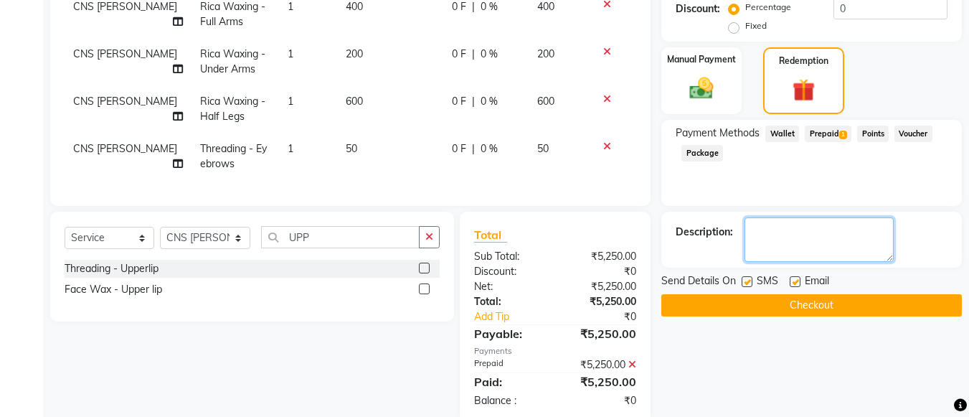
click at [836, 227] on textarea at bounding box center [818, 239] width 149 height 44
type textarea "3/9/25"
click at [822, 308] on button "Checkout" at bounding box center [811, 305] width 300 height 22
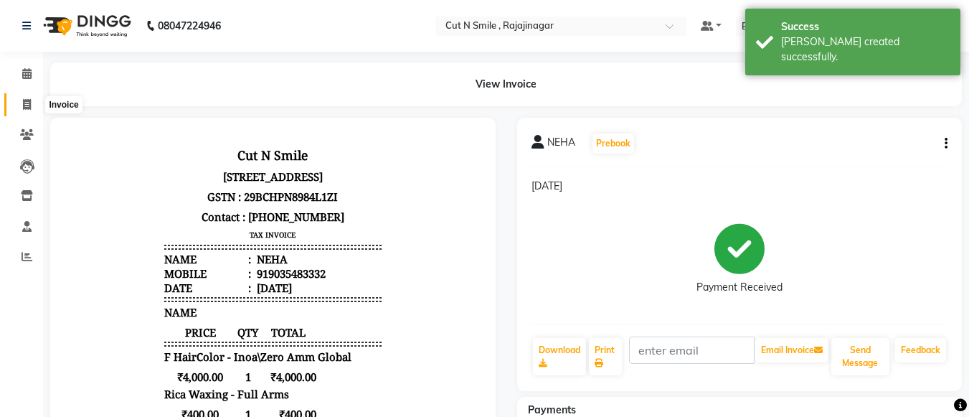
click at [22, 98] on span at bounding box center [26, 105] width 25 height 16
select select "service"
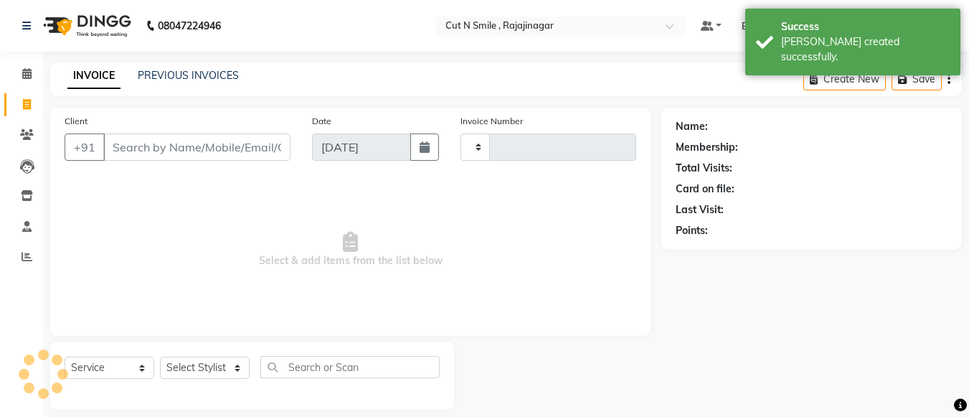
scroll to position [14, 0]
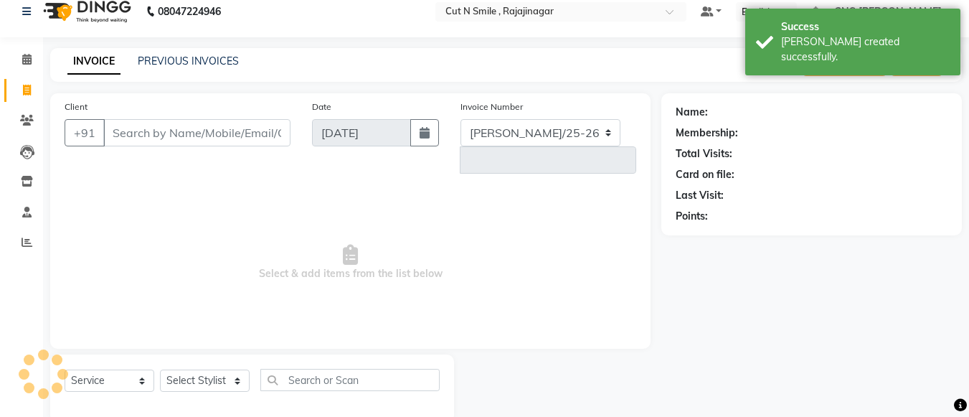
select select "7187"
type input "124"
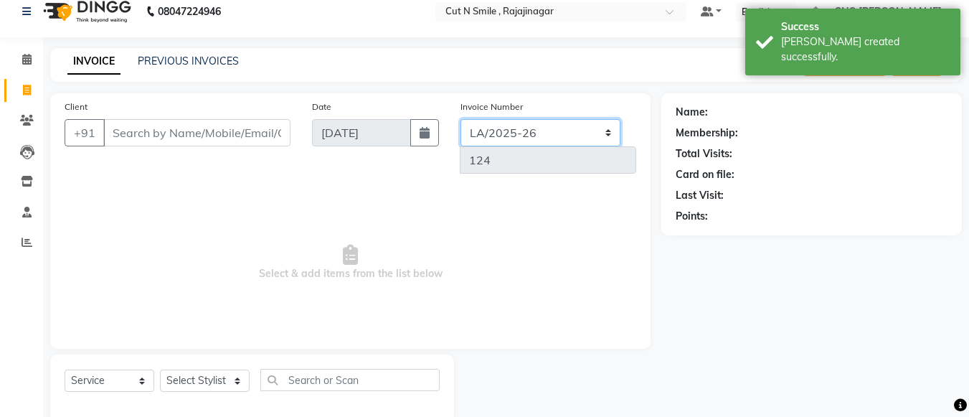
click at [526, 134] on select "[PERSON_NAME]/25-26 LA/2025-26 SH/25 CH/25 SA/25" at bounding box center [540, 132] width 160 height 27
select select "8154"
click at [460, 119] on select "[PERSON_NAME]/25-26 LA/2025-26 SH/25 CH/25 SA/25" at bounding box center [540, 132] width 160 height 27
type input "588"
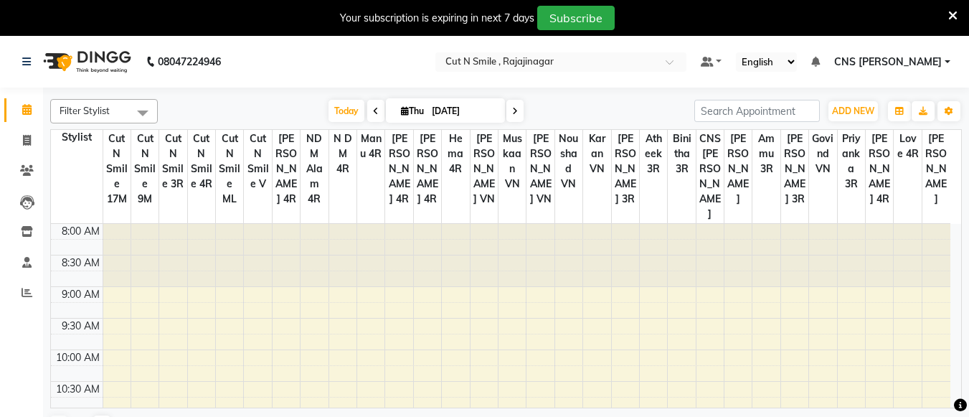
click at [951, 14] on icon at bounding box center [952, 15] width 9 height 13
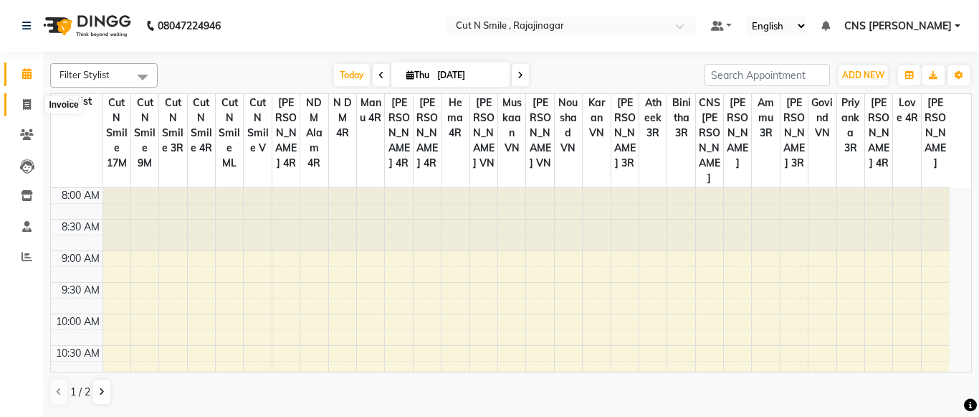
click at [29, 102] on icon at bounding box center [27, 104] width 8 height 11
select select "service"
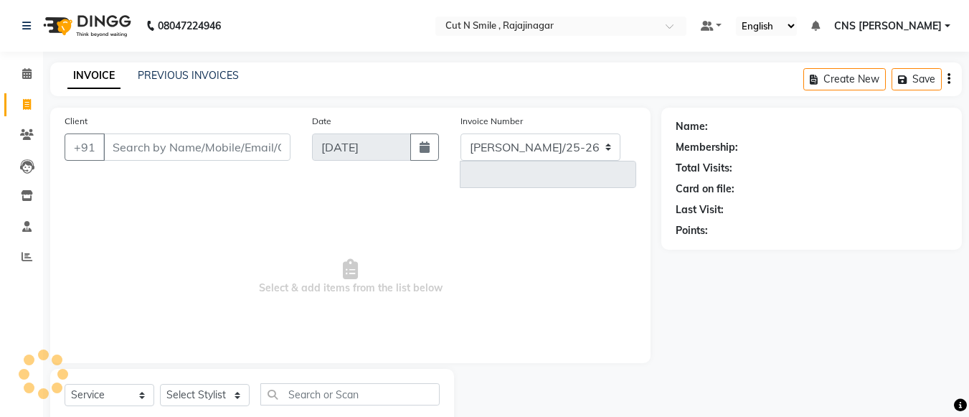
select select "7187"
type input "124"
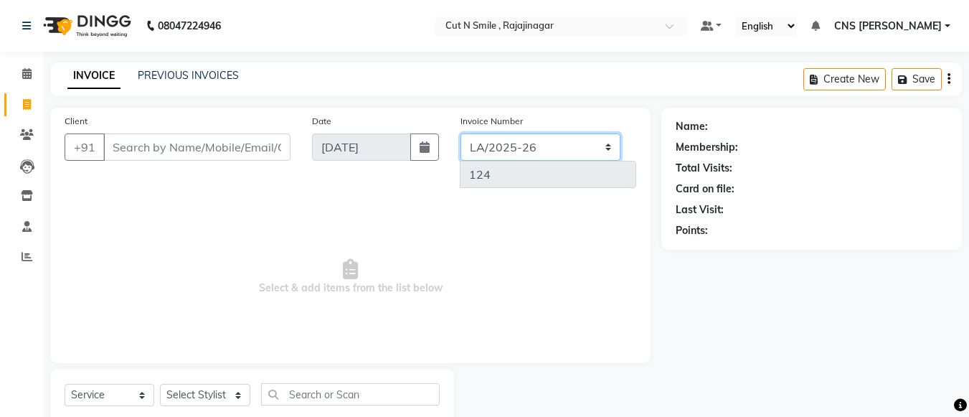
drag, startPoint x: 495, startPoint y: 154, endPoint x: 495, endPoint y: 166, distance: 11.5
click at [495, 166] on div "Invoice Number [PERSON_NAME]/25-26 LA/2025-26 SH/25 CH/25 SA/25 124" at bounding box center [549, 156] width 198 height 86
select select "8154"
click at [460, 133] on select "[PERSON_NAME]/25-26 LA/2025-26 SH/25 CH/25 SA/25" at bounding box center [540, 146] width 160 height 27
type input "586"
